Goal: Task Accomplishment & Management: Use online tool/utility

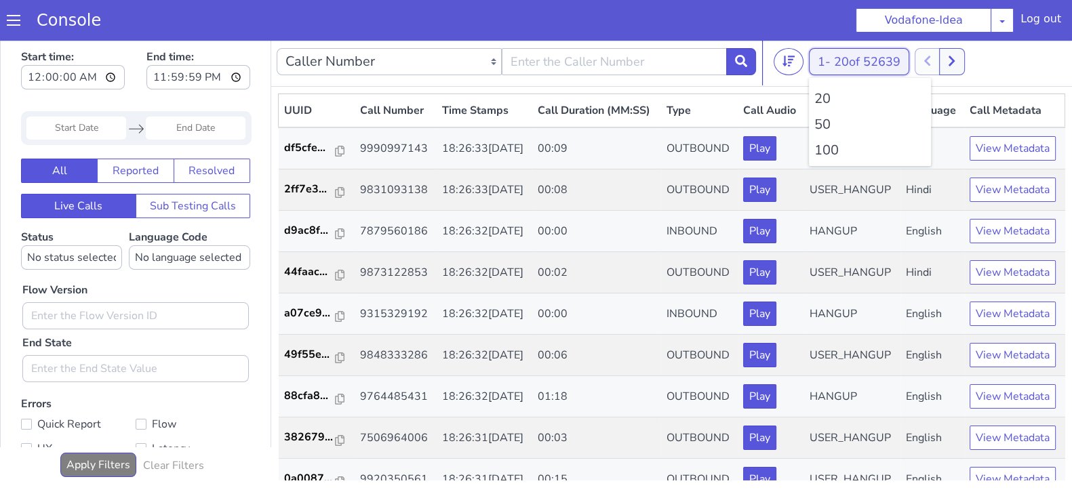
click at [828, 61] on button "1 - 20 of 52639" at bounding box center [859, 61] width 100 height 27
click at [823, 152] on li "100" at bounding box center [869, 150] width 111 height 20
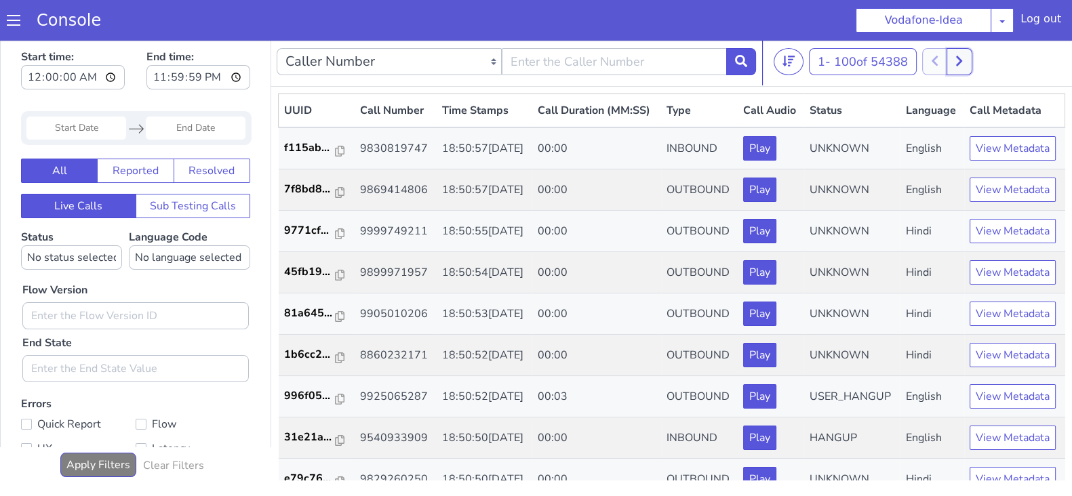
click at [959, 60] on icon at bounding box center [958, 61] width 7 height 12
click at [959, 67] on button at bounding box center [949, 61] width 25 height 27
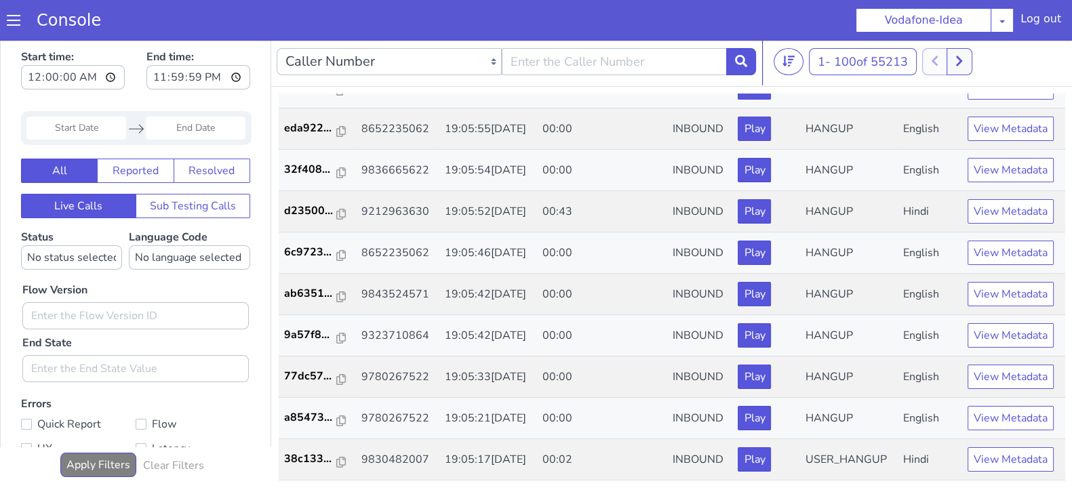
scroll to position [4599, 0]
click at [960, 62] on icon at bounding box center [958, 61] width 7 height 12
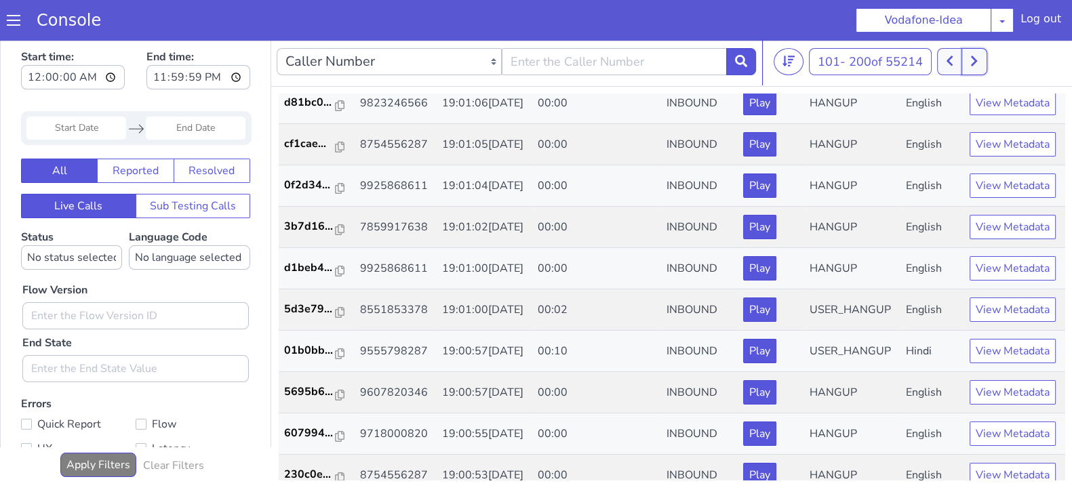
scroll to position [1781, 0]
